Goal: Book appointment/travel/reservation

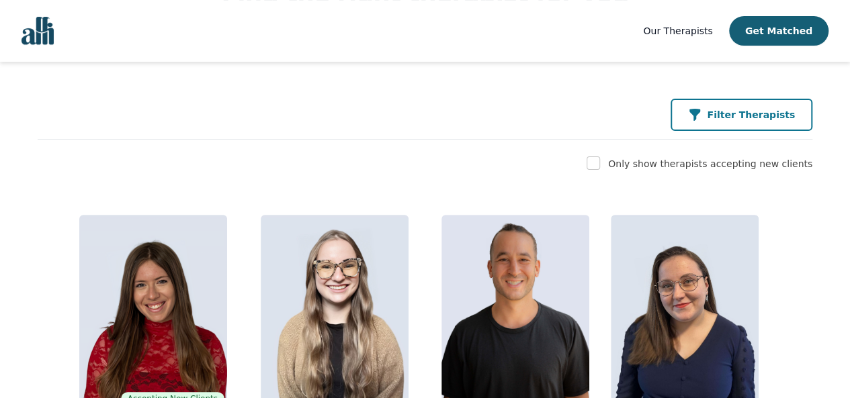
click at [733, 109] on p "Filter Therapists" at bounding box center [751, 114] width 88 height 13
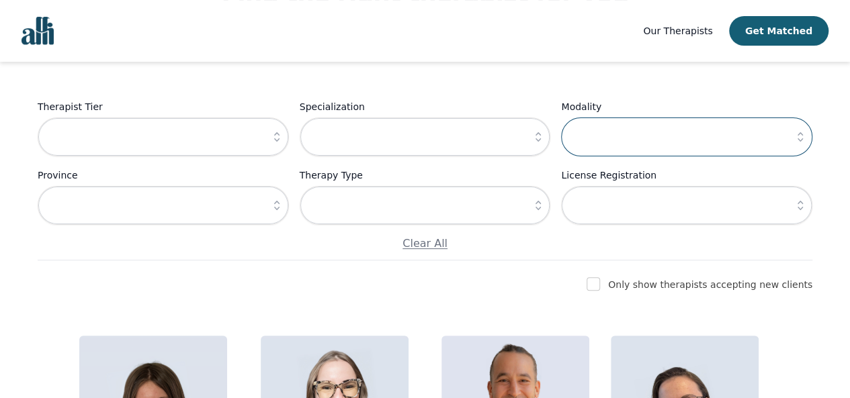
click at [609, 132] on input "text" at bounding box center [686, 137] width 251 height 39
click at [798, 140] on icon "button" at bounding box center [800, 136] width 13 height 13
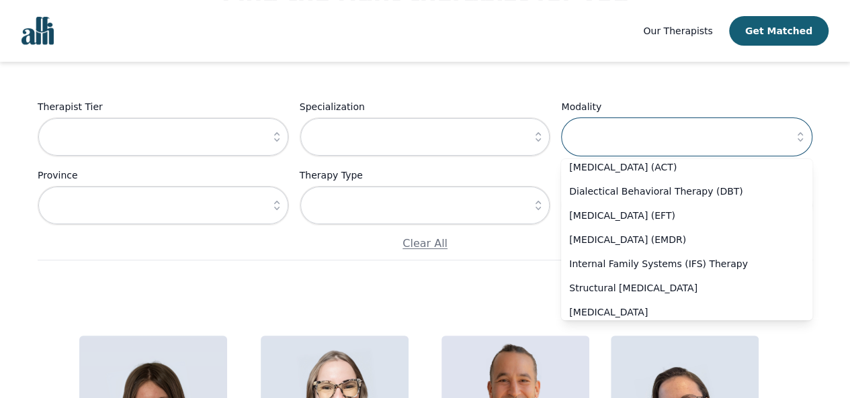
scroll to position [52, 0]
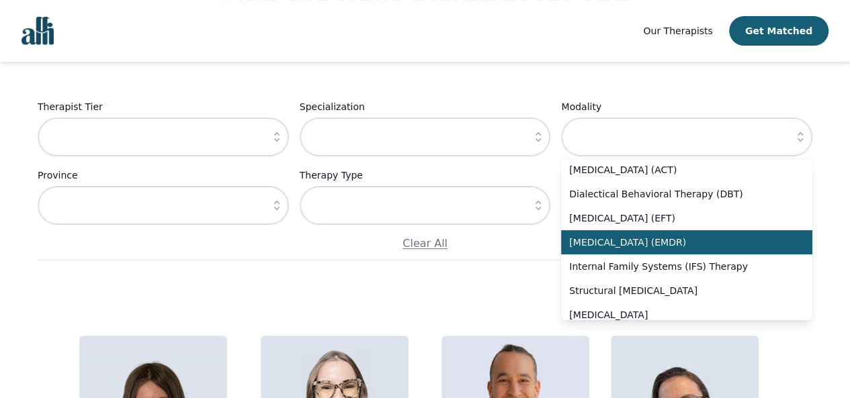
click at [663, 249] on span "[MEDICAL_DATA] (EMDR)" at bounding box center [678, 242] width 219 height 13
type input "[MEDICAL_DATA] (EMDR)"
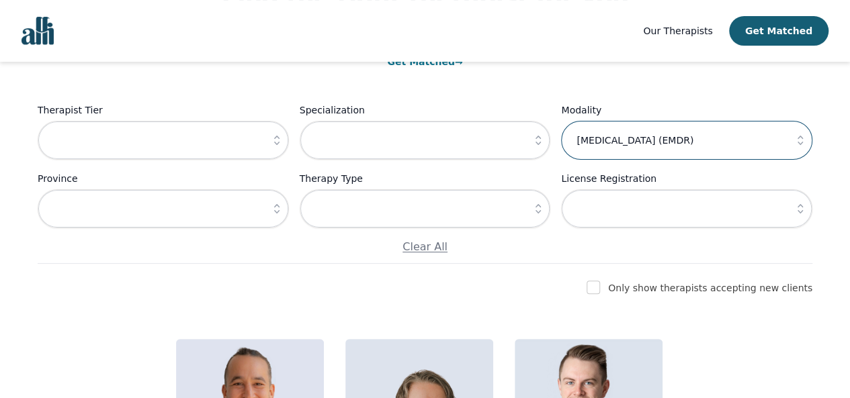
scroll to position [141, 0]
click at [600, 294] on input "checkbox" at bounding box center [593, 288] width 13 height 13
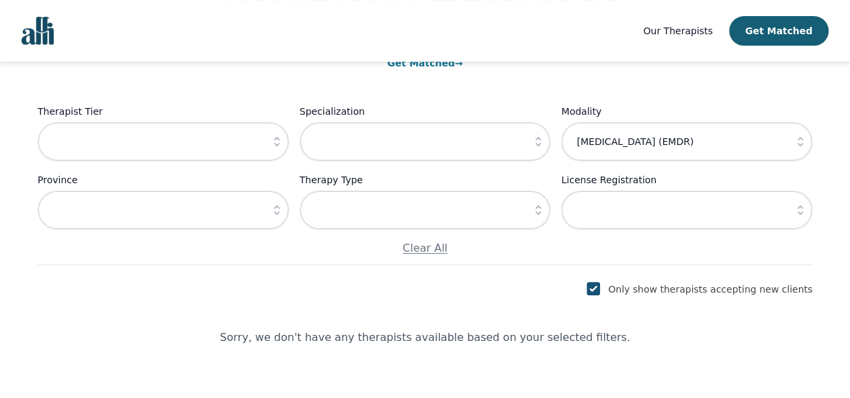
click at [600, 294] on input "checkbox" at bounding box center [593, 288] width 13 height 13
checkbox input "false"
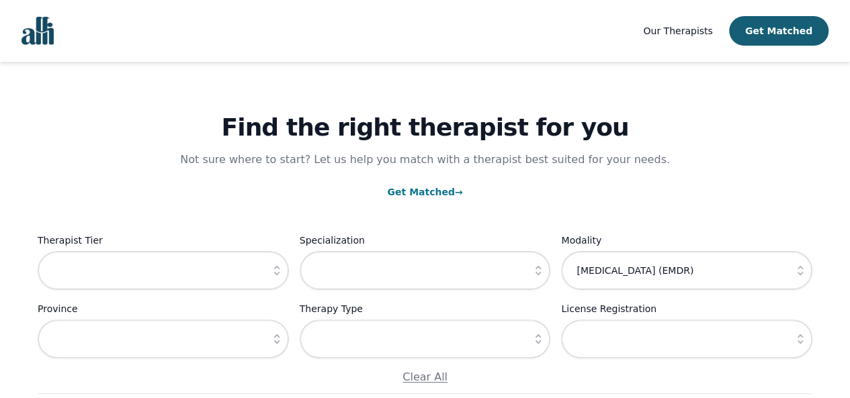
scroll to position [0, 0]
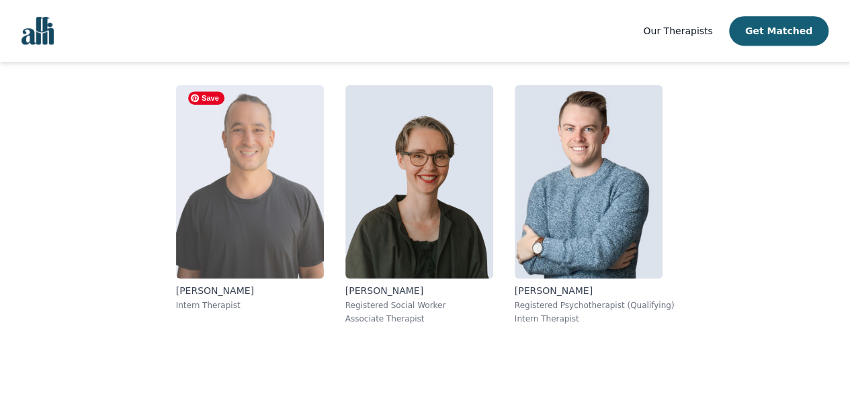
click at [278, 214] on img at bounding box center [250, 182] width 148 height 194
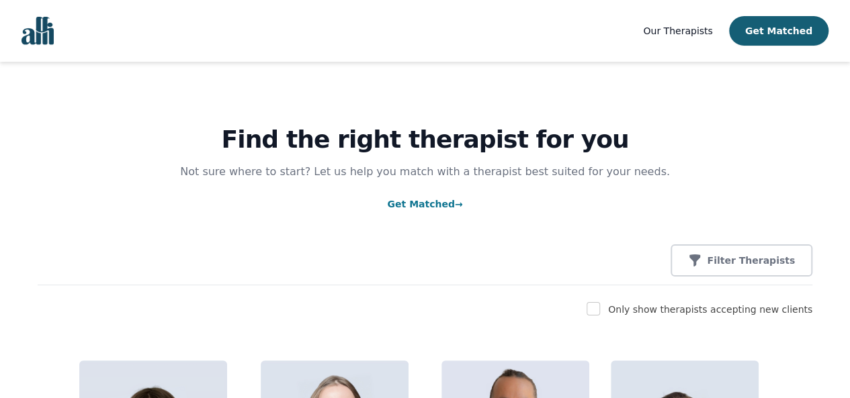
scroll to position [286, 0]
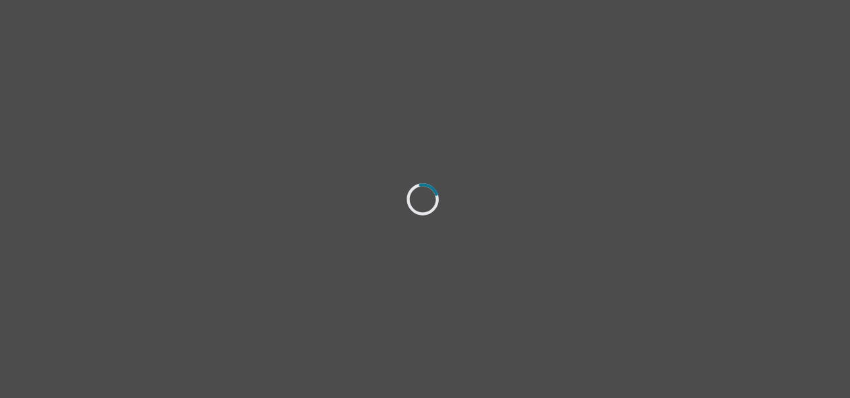
select select "female"
select select "she/her"
select select "Married"
select select "Bachelor degree"
select select "Friend"
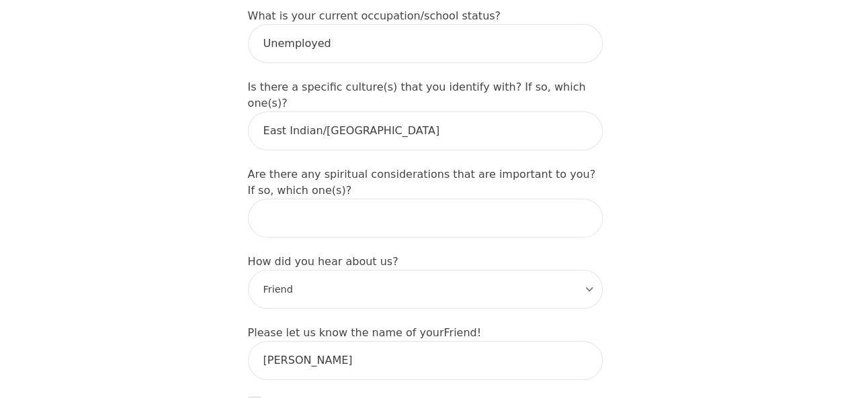
scroll to position [1675, 0]
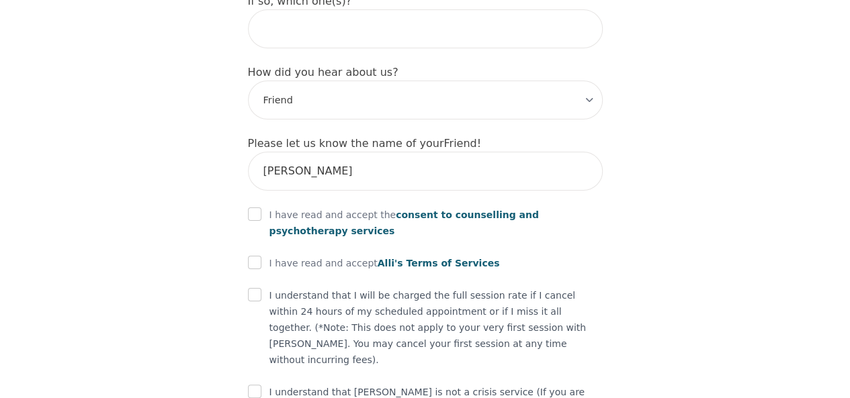
click at [257, 208] on input "checkbox" at bounding box center [254, 214] width 13 height 13
checkbox input "true"
click at [251, 256] on input "checkbox" at bounding box center [254, 262] width 13 height 13
checkbox input "true"
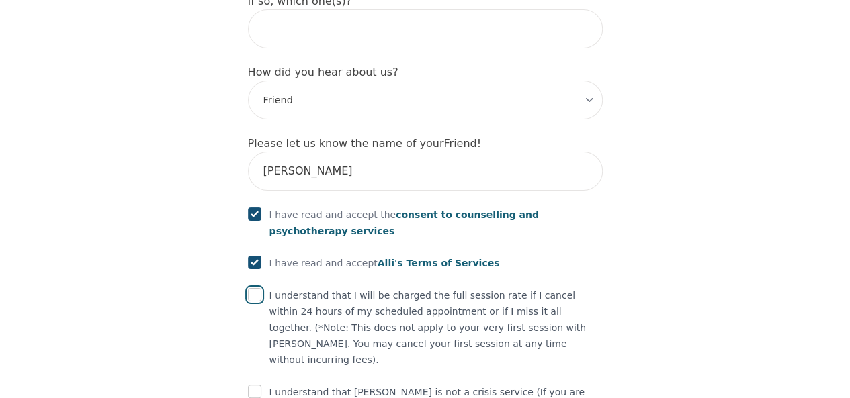
click at [255, 288] on input "checkbox" at bounding box center [254, 294] width 13 height 13
checkbox input "true"
click at [254, 385] on input "checkbox" at bounding box center [254, 391] width 13 height 13
checkbox input "true"
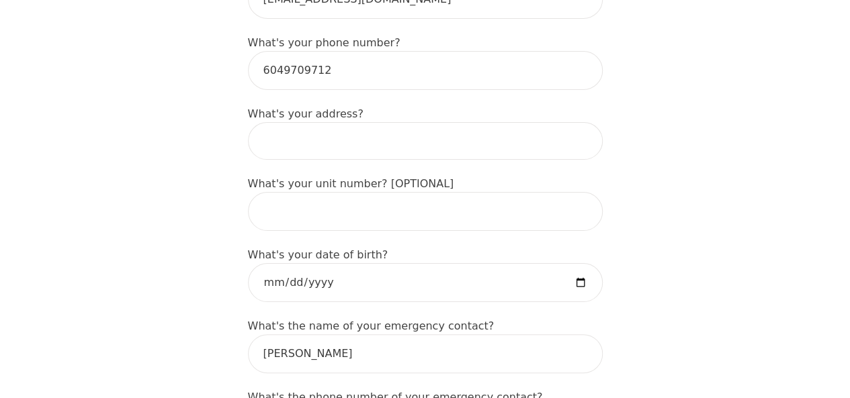
scroll to position [504, 0]
click at [368, 121] on input at bounding box center [425, 140] width 355 height 38
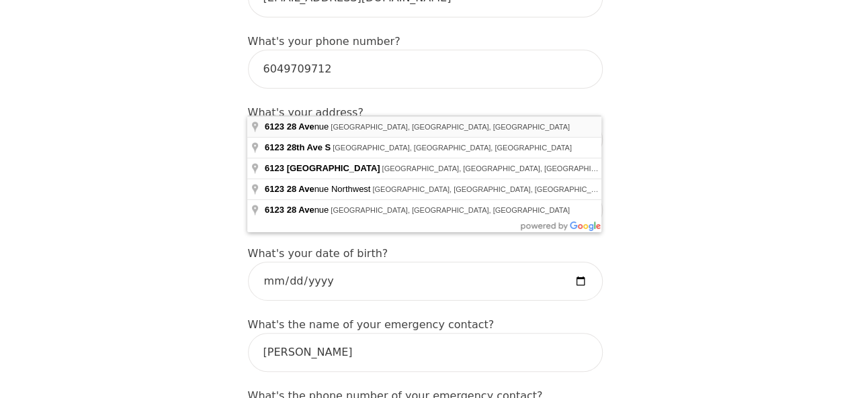
type input "6123 28 Ave, Delta, BC V4L 2N6, Canada"
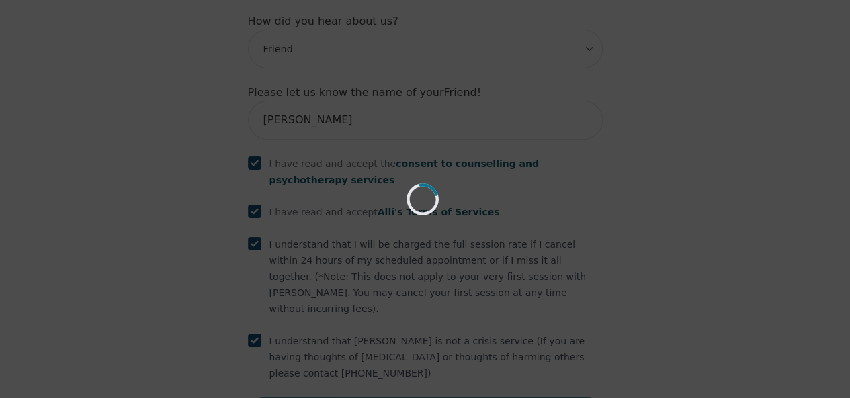
scroll to position [1675, 0]
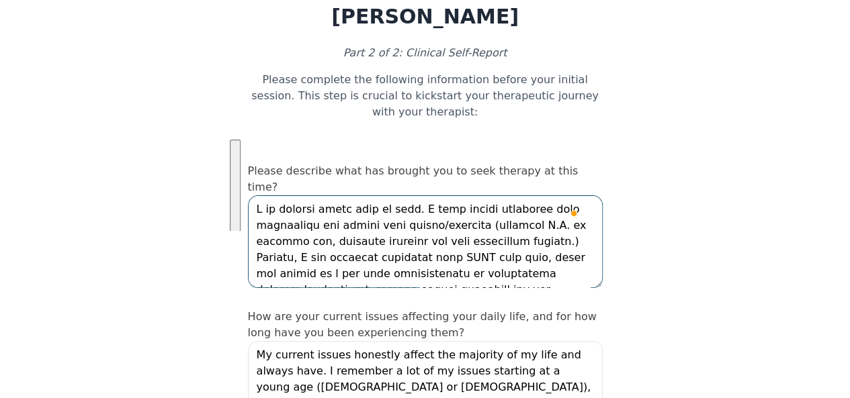
scroll to position [80, 0]
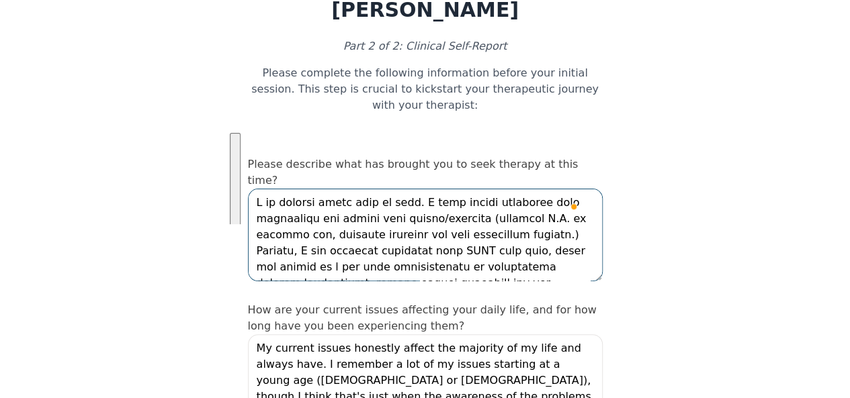
drag, startPoint x: 489, startPoint y: 329, endPoint x: 575, endPoint y: 341, distance: 86.9
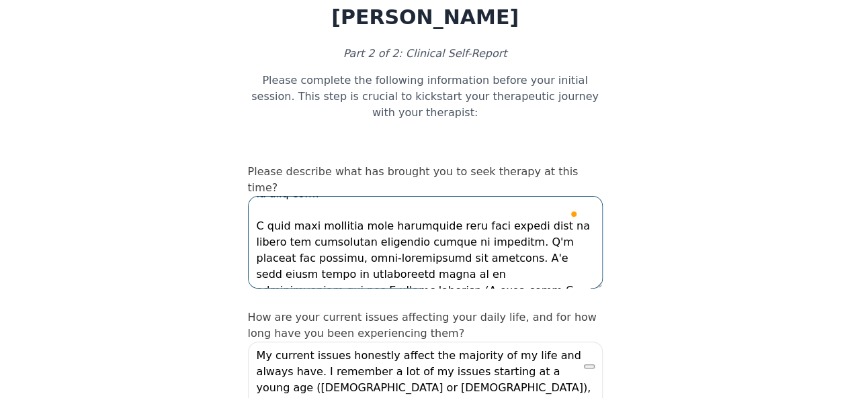
scroll to position [74, 0]
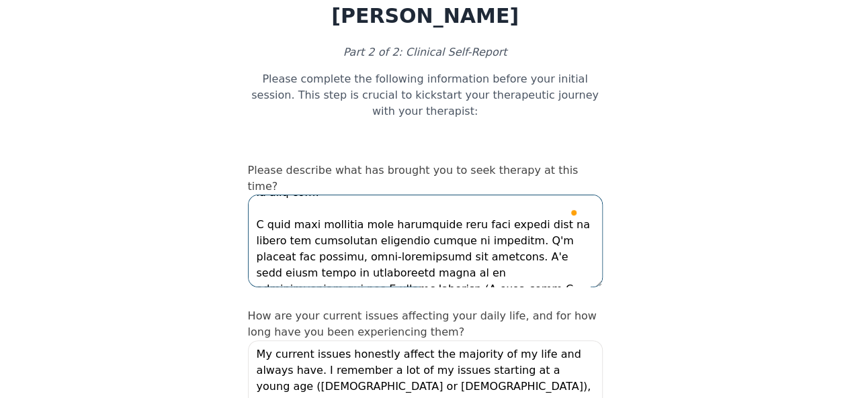
click at [360, 214] on textarea "To enrich screen reader interactions, please activate Accessibility in Grammarl…" at bounding box center [425, 241] width 355 height 93
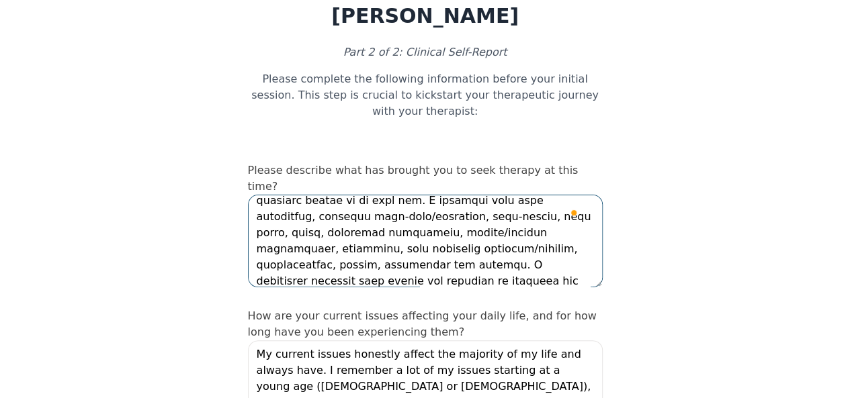
scroll to position [0, 0]
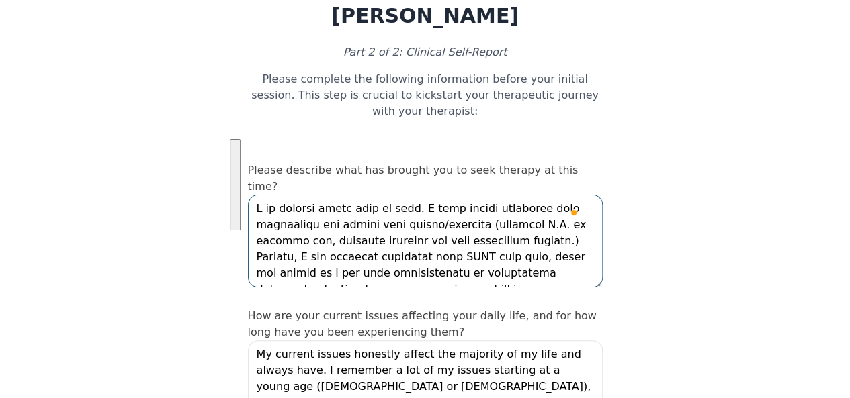
drag, startPoint x: 360, startPoint y: 214, endPoint x: 256, endPoint y: 149, distance: 122.9
click at [256, 195] on textarea "To enrich screen reader interactions, please activate Accessibility in Grammarl…" at bounding box center [425, 241] width 355 height 93
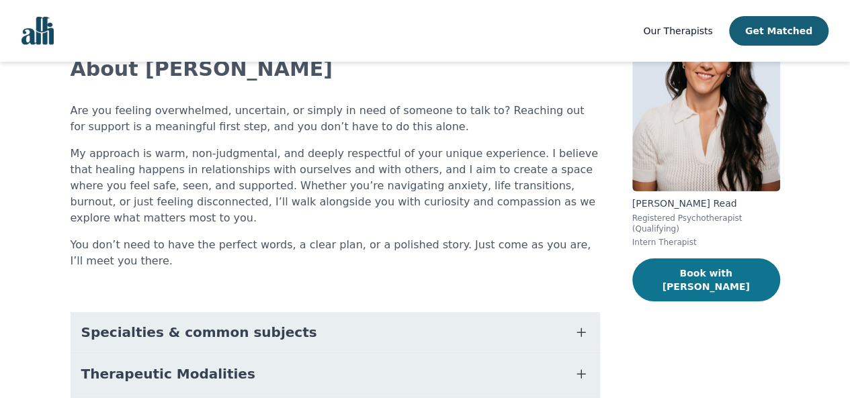
click at [685, 263] on button "Book with [PERSON_NAME]" at bounding box center [706, 280] width 148 height 43
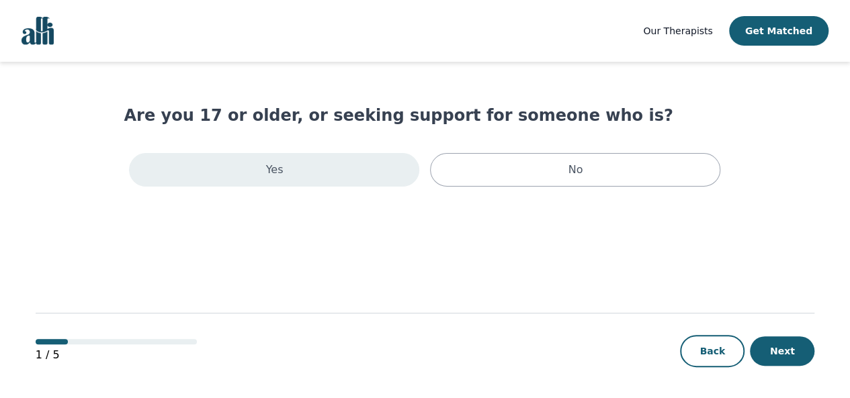
click at [297, 170] on div "Yes" at bounding box center [274, 170] width 290 height 34
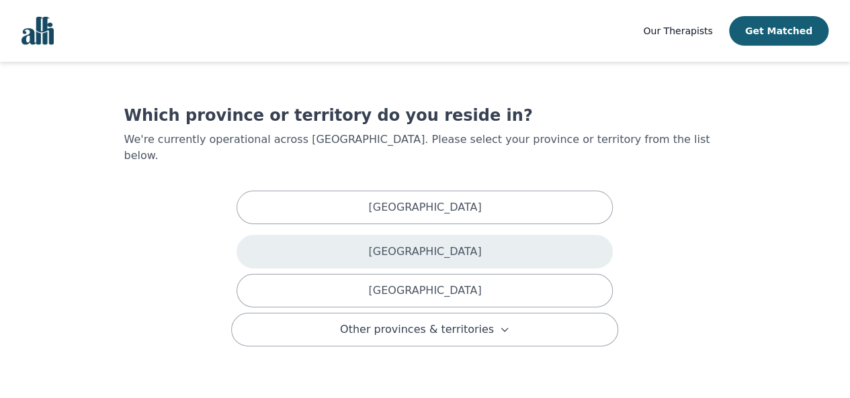
click at [333, 235] on div "British Columbia" at bounding box center [425, 252] width 376 height 34
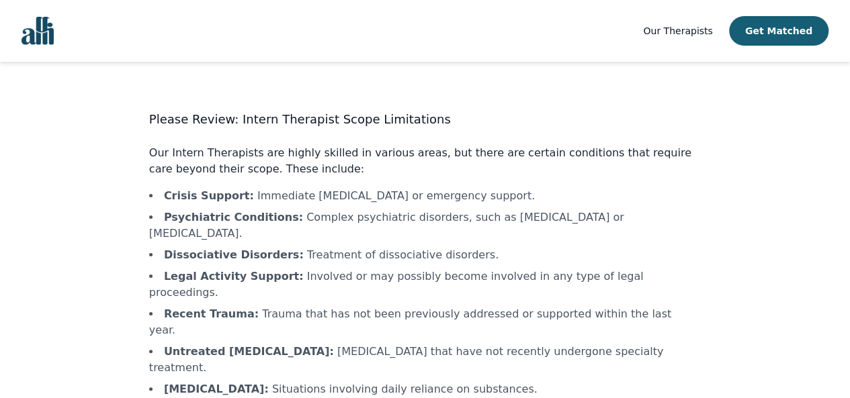
scroll to position [63, 0]
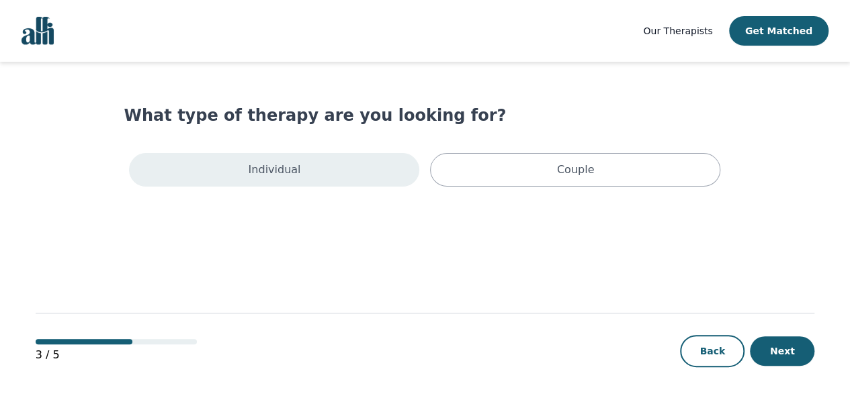
click at [353, 165] on div "Individual" at bounding box center [274, 170] width 290 height 34
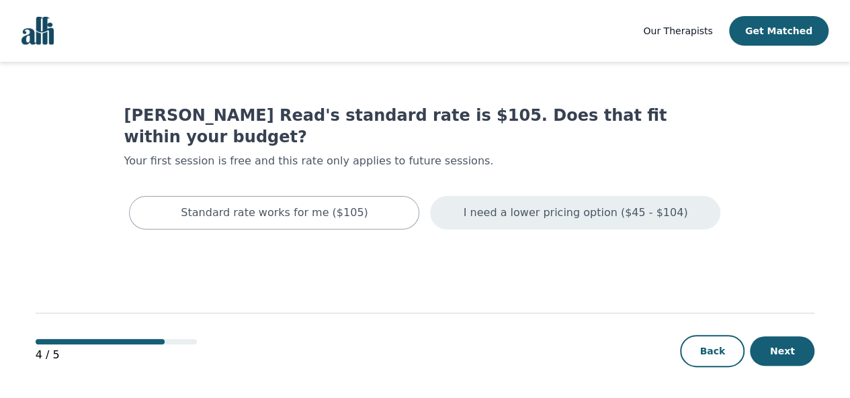
click at [556, 205] on p "I need a lower pricing option ($45 - $104)" at bounding box center [576, 213] width 224 height 16
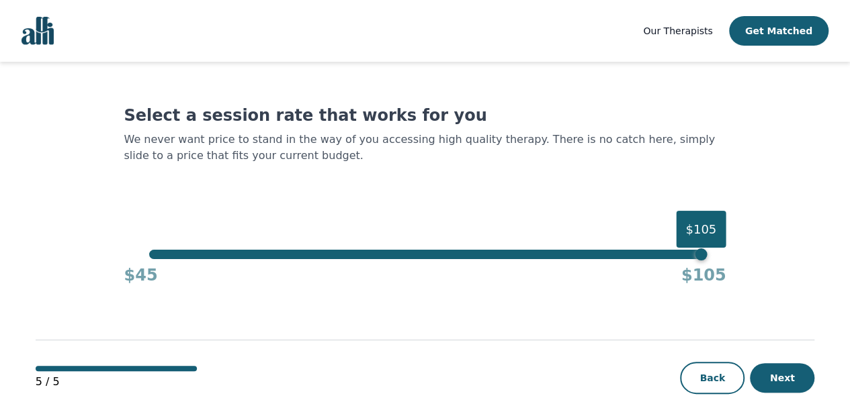
click at [208, 251] on div "$105" at bounding box center [425, 254] width 552 height 9
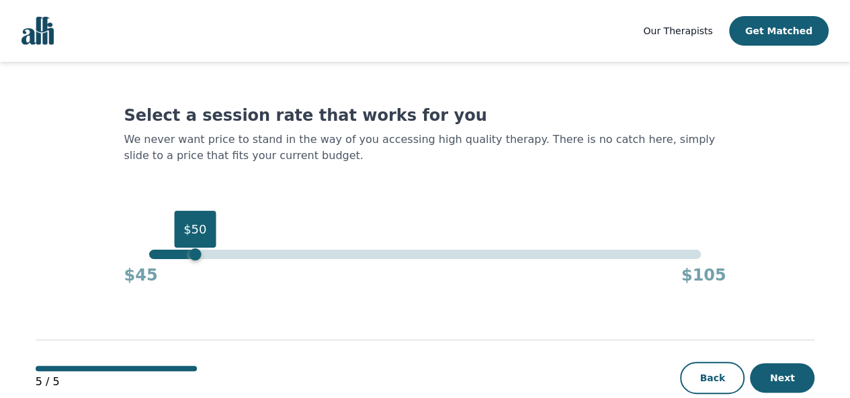
click at [199, 259] on div "$50" at bounding box center [425, 254] width 552 height 9
click at [775, 378] on button "Next" at bounding box center [782, 379] width 65 height 30
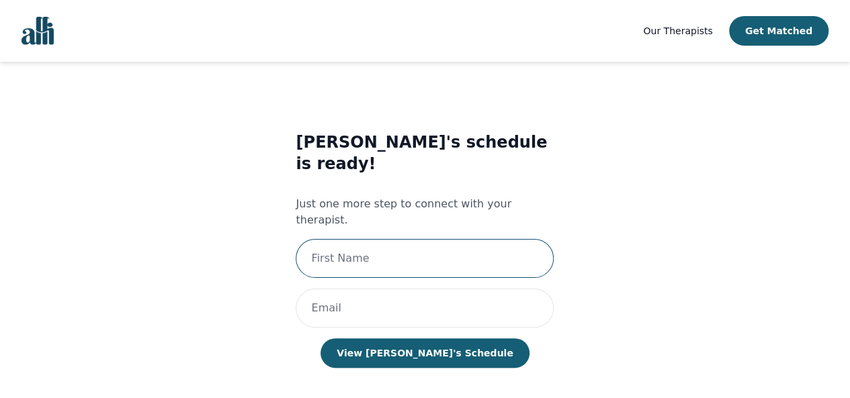
click at [450, 239] on input "text" at bounding box center [425, 258] width 258 height 39
type input "Aliyya"
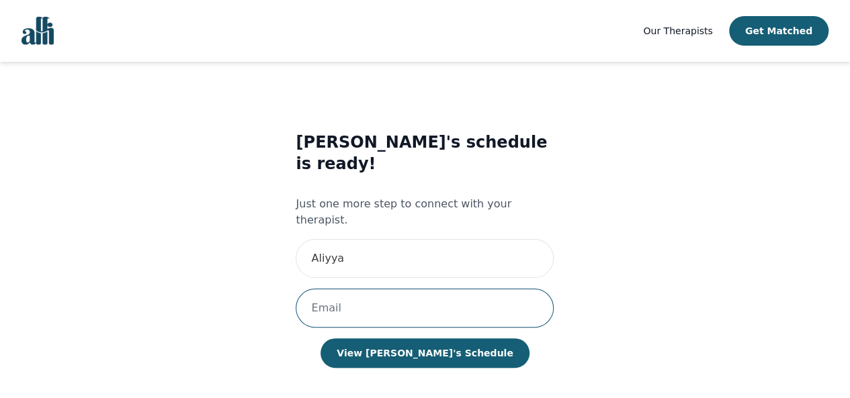
click at [441, 289] on input "email" at bounding box center [425, 308] width 258 height 39
type input "aliyya.rashid@gmail.com"
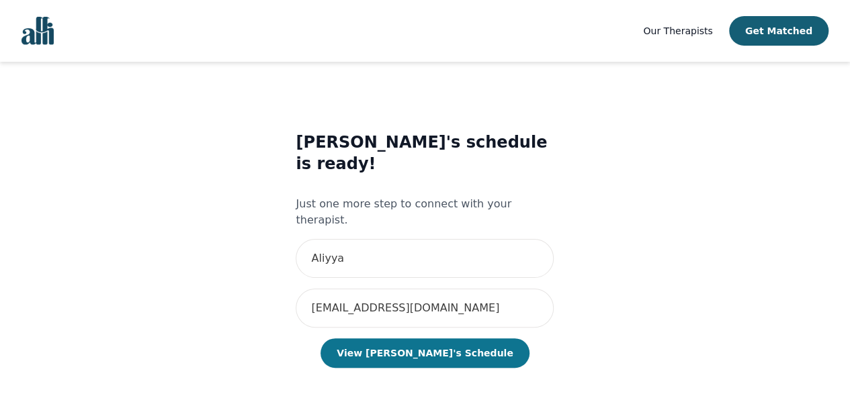
click at [421, 339] on button "View Kerri's Schedule" at bounding box center [425, 354] width 208 height 30
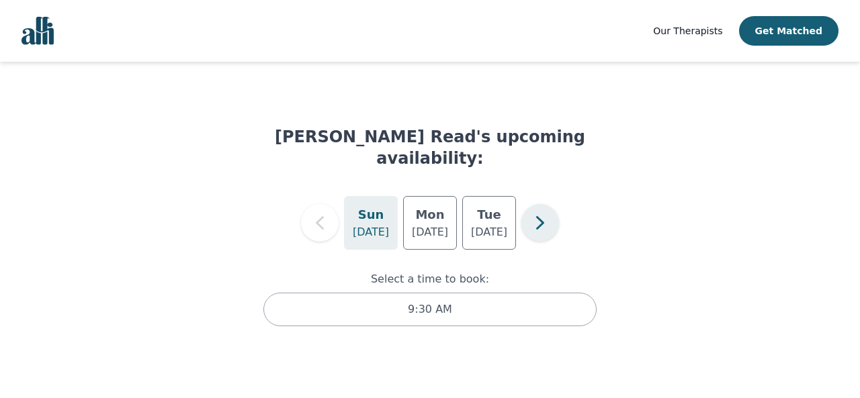
click at [556, 204] on button "button" at bounding box center [540, 223] width 38 height 38
click at [329, 210] on icon "button" at bounding box center [319, 223] width 27 height 27
